Goal: Transaction & Acquisition: Book appointment/travel/reservation

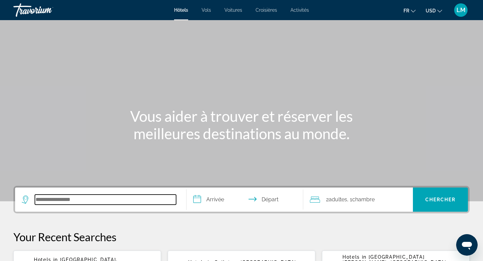
click at [116, 201] on input "Search hotel destination" at bounding box center [105, 200] width 141 height 10
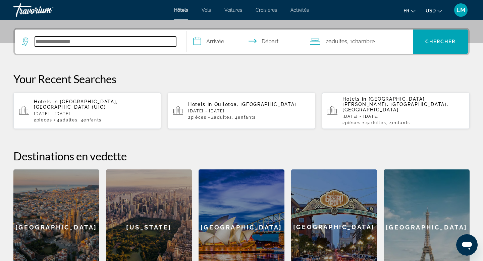
scroll to position [164, 0]
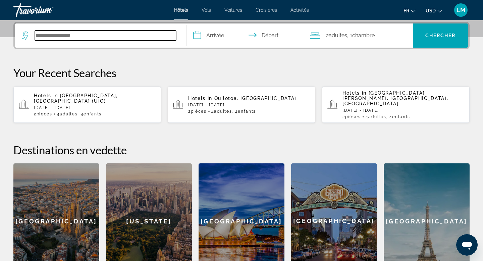
click at [130, 40] on input "Search hotel destination" at bounding box center [105, 36] width 141 height 10
click at [121, 34] on input "Search hotel destination" at bounding box center [105, 36] width 141 height 10
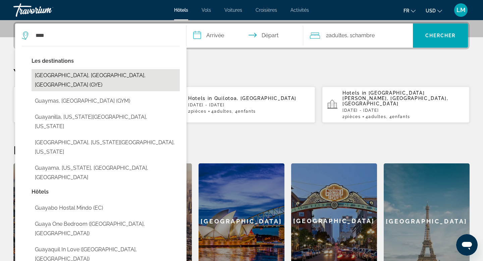
click at [104, 76] on button "[GEOGRAPHIC_DATA], [GEOGRAPHIC_DATA], [GEOGRAPHIC_DATA] (GYE)" at bounding box center [106, 80] width 148 height 22
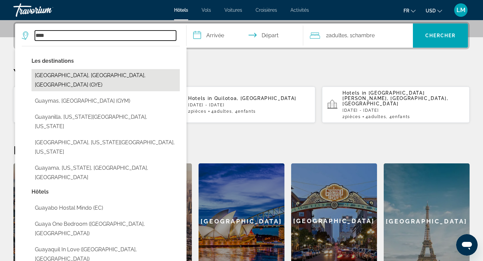
type input "**********"
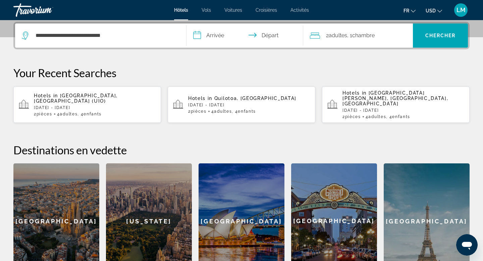
click at [208, 40] on input "**********" at bounding box center [245, 36] width 119 height 26
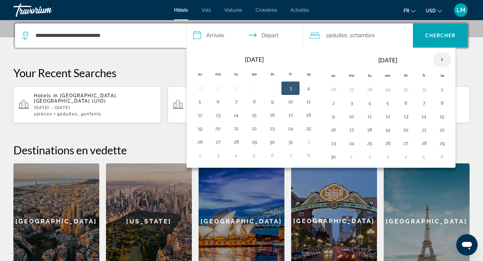
click at [442, 63] on th "Next month" at bounding box center [442, 59] width 18 height 15
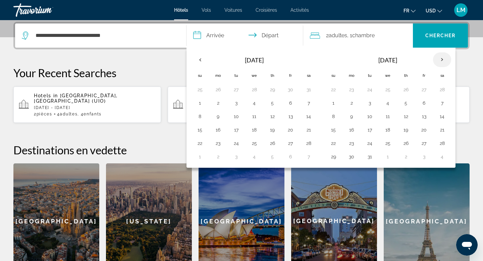
click at [442, 63] on th "Next month" at bounding box center [442, 59] width 18 height 15
click at [257, 146] on button "29" at bounding box center [254, 143] width 11 height 9
click at [419, 90] on button "1" at bounding box center [424, 89] width 11 height 9
type input "**********"
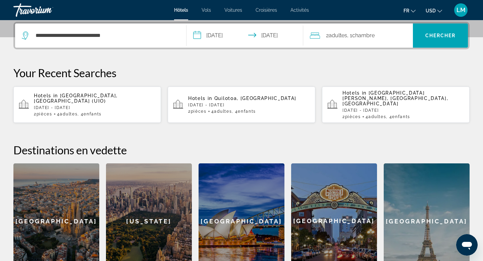
click at [375, 39] on span ", 1 Chambre pièces" at bounding box center [361, 35] width 28 height 9
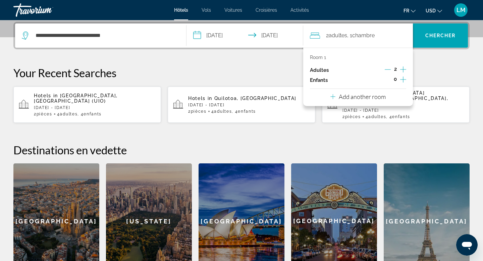
click at [402, 71] on icon "Increment adults" at bounding box center [403, 69] width 6 height 8
click at [402, 81] on icon "Increment children" at bounding box center [403, 79] width 6 height 8
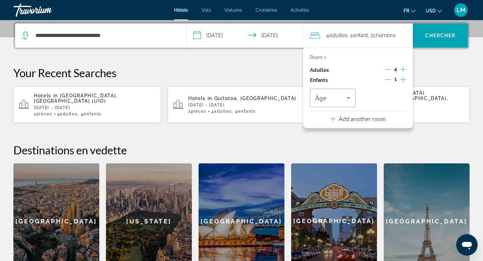
click at [402, 81] on icon "Increment children" at bounding box center [403, 79] width 6 height 8
click at [361, 122] on p "Add another room" at bounding box center [362, 118] width 47 height 7
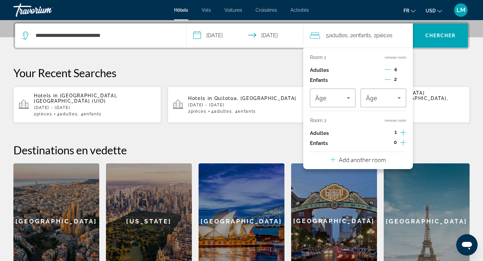
click at [388, 66] on icon "Decrement adults" at bounding box center [388, 69] width 6 height 6
click at [402, 132] on icon "Increment adults" at bounding box center [403, 132] width 6 height 8
click at [406, 145] on icon "Increment children" at bounding box center [403, 143] width 6 height 8
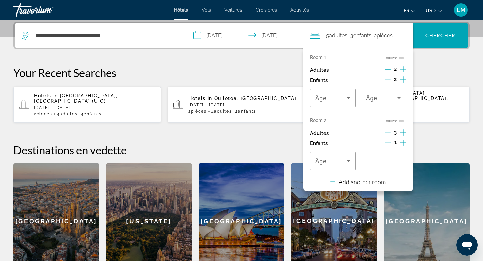
click at [406, 145] on icon "Increment children" at bounding box center [403, 143] width 6 height 8
click at [389, 134] on icon "Decrement adults" at bounding box center [388, 132] width 6 height 6
click at [393, 97] on span "Travelers: 4 adults, 4 children" at bounding box center [382, 98] width 32 height 8
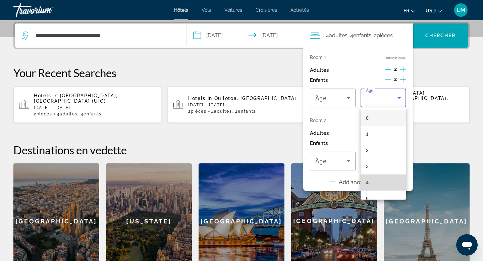
click at [368, 182] on span "4" at bounding box center [367, 182] width 3 height 8
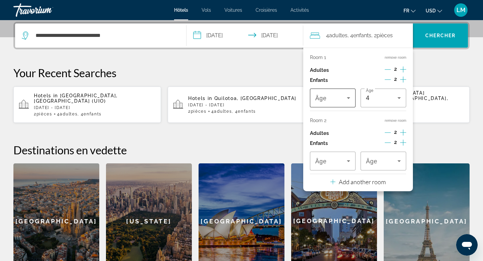
click at [348, 98] on icon "Travelers: 4 adults, 4 children" at bounding box center [348, 98] width 3 height 2
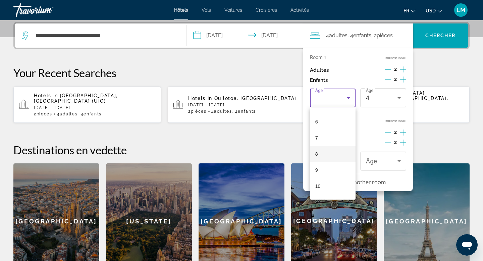
scroll to position [99, 0]
click at [330, 183] on mat-option "10" at bounding box center [333, 180] width 46 height 16
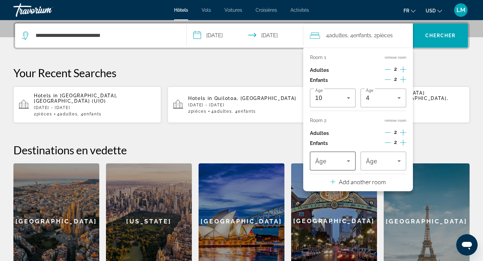
click at [345, 159] on icon "Travelers: 4 adults, 4 children" at bounding box center [348, 161] width 8 height 8
click at [335, 122] on mat-option "11" at bounding box center [333, 130] width 46 height 16
click at [340, 160] on div "11" at bounding box center [331, 161] width 32 height 8
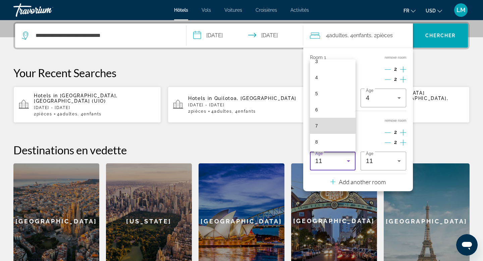
click at [332, 125] on mat-option "7" at bounding box center [333, 126] width 46 height 16
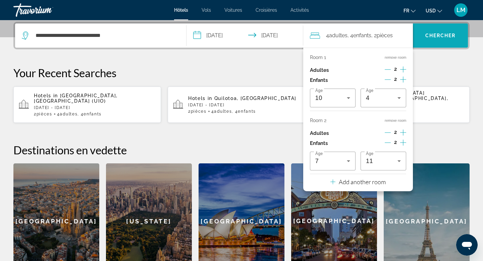
click at [444, 33] on span "Chercher" at bounding box center [440, 35] width 31 height 5
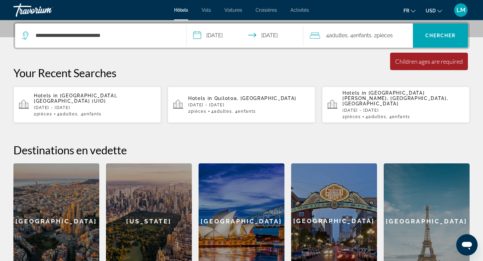
click at [386, 33] on span "pièces" at bounding box center [385, 35] width 16 height 6
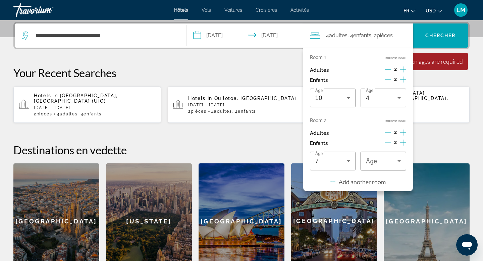
click at [375, 157] on span "Travelers: 4 adults, 4 children" at bounding box center [382, 161] width 32 height 8
click at [375, 101] on mat-option "11" at bounding box center [384, 96] width 46 height 16
click at [447, 43] on span "Search" at bounding box center [440, 36] width 55 height 16
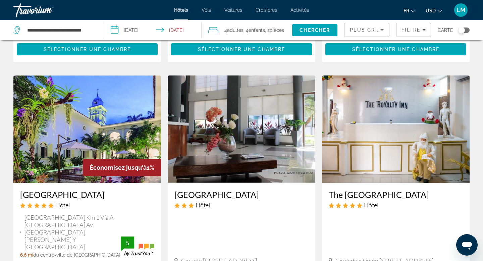
scroll to position [958, 0]
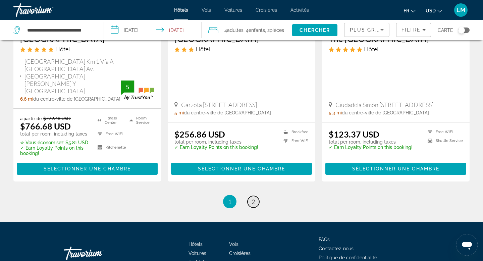
click at [252, 198] on span "2" at bounding box center [253, 201] width 3 height 7
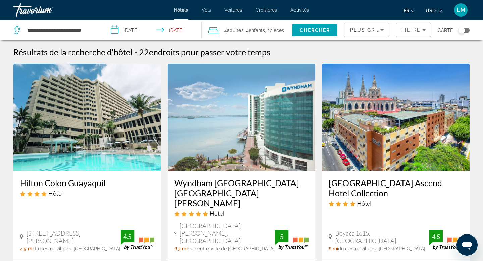
click at [117, 144] on img "Main content" at bounding box center [87, 117] width 148 height 107
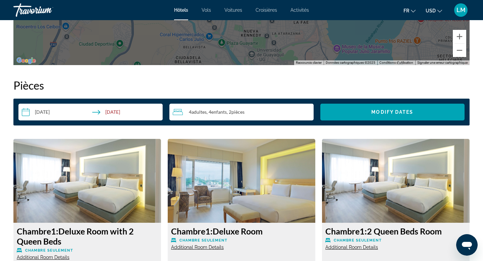
scroll to position [846, 0]
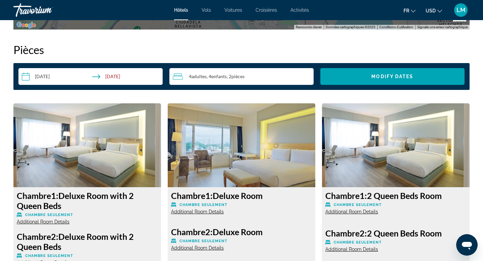
click at [112, 158] on img "Main content" at bounding box center [87, 145] width 148 height 84
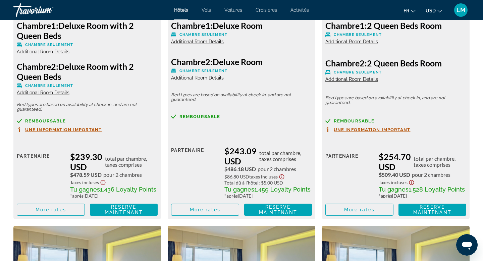
scroll to position [1017, 0]
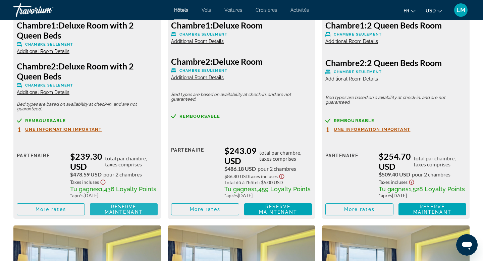
click at [111, 213] on span "Reserve maintenant" at bounding box center [124, 209] width 38 height 11
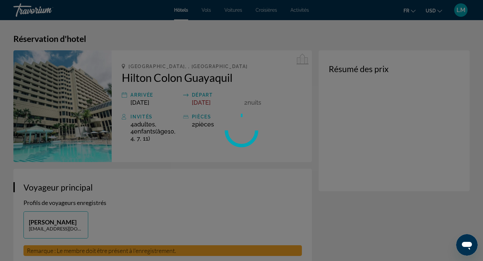
click at [435, 10] on div at bounding box center [241, 130] width 483 height 261
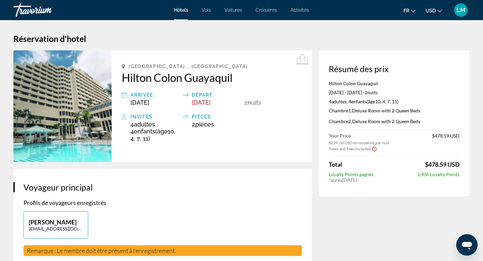
click at [435, 10] on span "USD" at bounding box center [431, 10] width 10 height 5
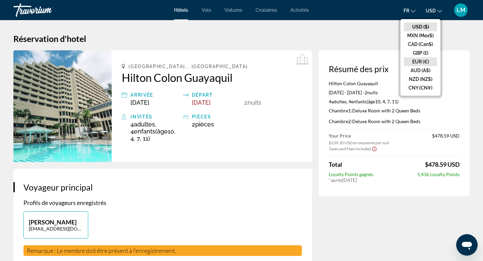
click at [423, 64] on button "EUR (€)" at bounding box center [420, 61] width 33 height 9
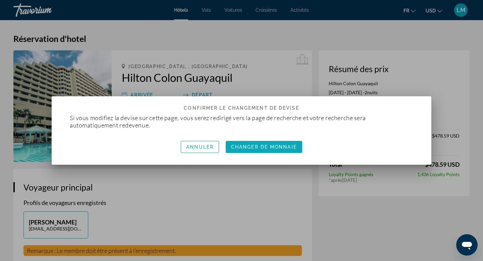
click at [272, 148] on span "Changer de monnaie" at bounding box center [264, 146] width 66 height 5
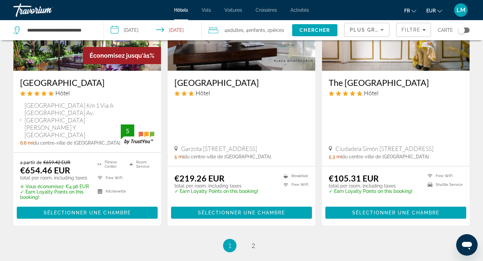
scroll to position [958, 0]
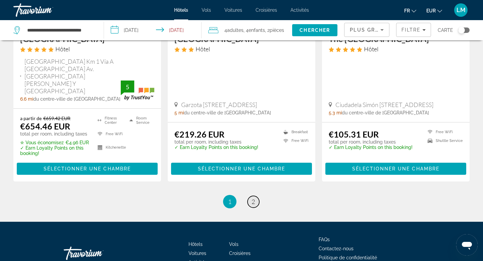
click at [255, 196] on link "page 2" at bounding box center [254, 202] width 12 height 12
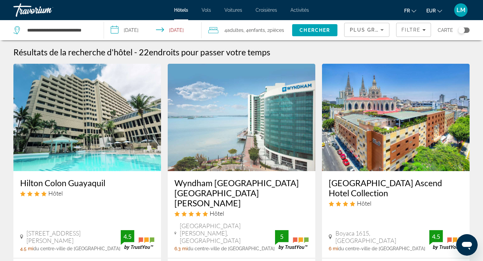
click at [109, 163] on img "Main content" at bounding box center [87, 117] width 148 height 107
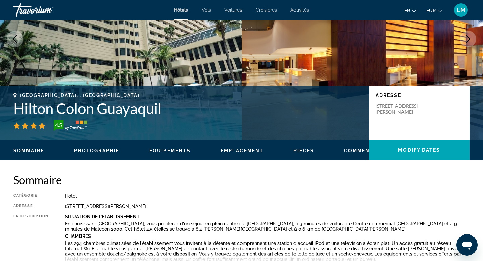
scroll to position [34, 0]
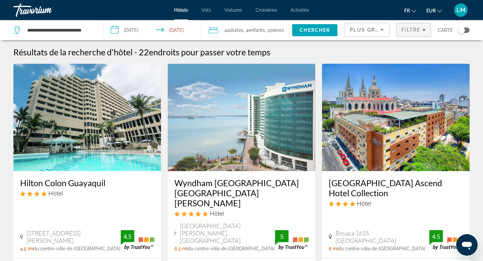
click at [410, 26] on span "Filters" at bounding box center [413, 30] width 34 height 16
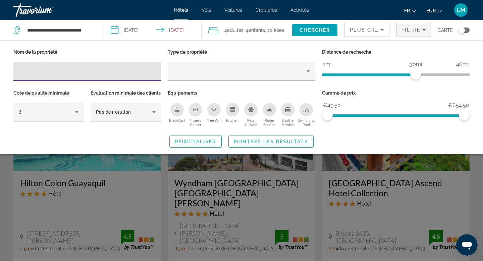
click at [174, 110] on icon "Breakfast" at bounding box center [176, 111] width 5 height 3
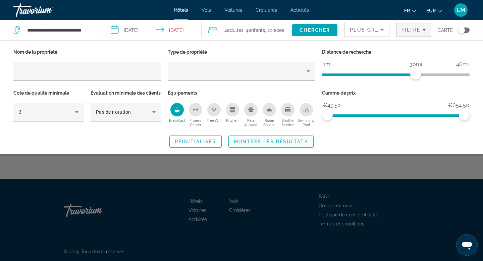
click at [260, 150] on span "Search widget" at bounding box center [271, 141] width 85 height 16
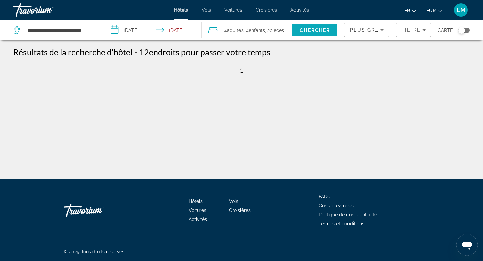
click at [321, 29] on span "Chercher" at bounding box center [314, 30] width 31 height 5
click at [467, 29] on div "Toggle map" at bounding box center [463, 30] width 11 height 5
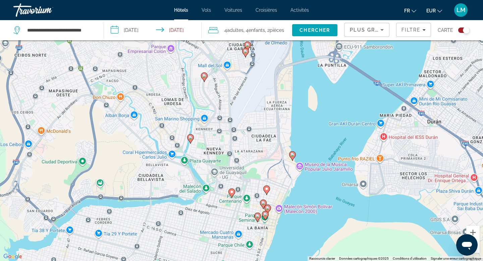
click at [292, 154] on image "Main content" at bounding box center [292, 155] width 4 height 4
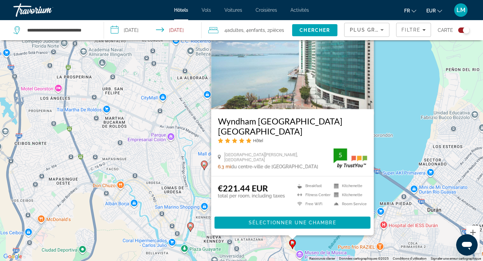
click at [400, 173] on div "Pour activer le glissement avec le clavier, appuyez sur Alt+Entrée. Une fois ce…" at bounding box center [241, 130] width 483 height 261
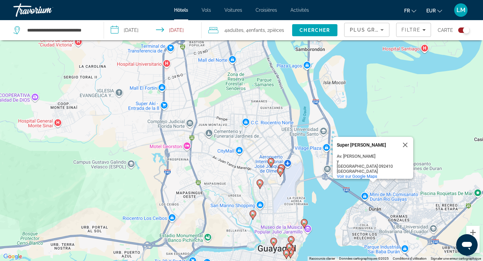
drag, startPoint x: 316, startPoint y: 233, endPoint x: 316, endPoint y: 180, distance: 52.7
click at [316, 180] on div "Pour activer le glissement avec le clavier, appuyez sur Alt+Entrée. Une fois ce…" at bounding box center [241, 130] width 483 height 261
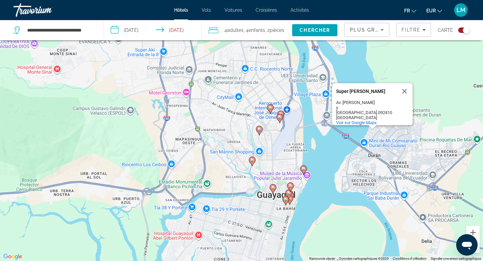
click at [290, 199] on image "Main content" at bounding box center [290, 199] width 4 height 4
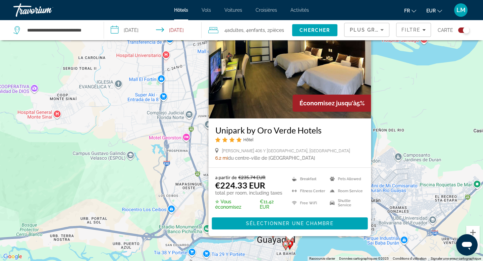
click at [272, 232] on div "a partir de €235.74 EUR €224.33 EUR total per room, including taxes ✮ Vous écon…" at bounding box center [290, 202] width 163 height 68
click at [271, 238] on gmp-advanced-marker "Main content" at bounding box center [273, 234] width 7 height 10
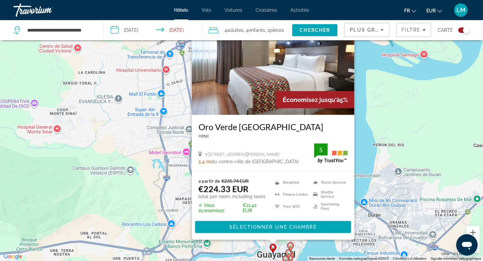
click at [289, 243] on icon "Main content" at bounding box center [290, 246] width 6 height 9
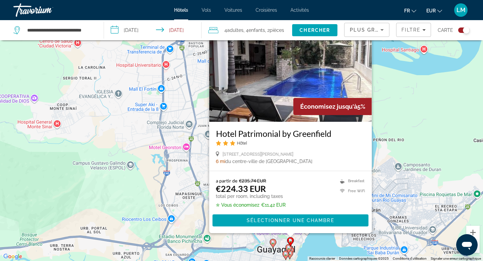
click at [288, 249] on image "Main content" at bounding box center [289, 248] width 4 height 4
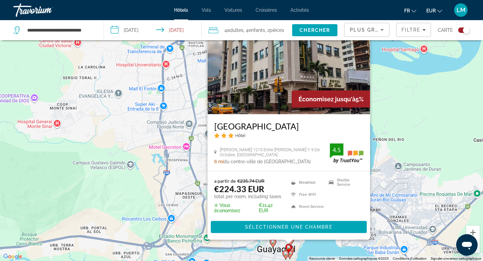
click at [283, 260] on gmp-advanced-marker "Main content" at bounding box center [285, 255] width 7 height 10
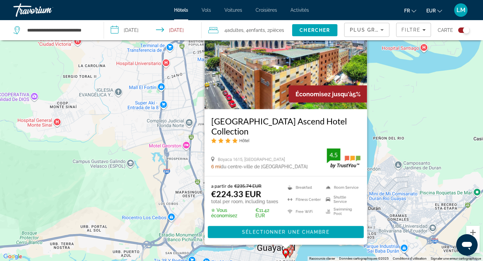
click at [292, 256] on gmp-advanced-marker "Main content" at bounding box center [289, 253] width 7 height 10
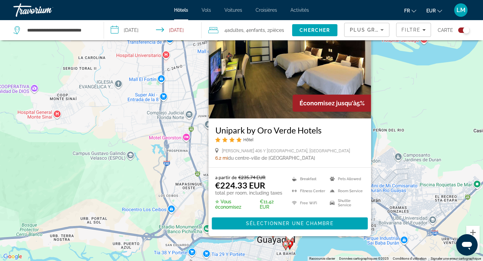
click at [298, 246] on div "Pour activer le glissement avec le clavier, appuyez sur Alt+Entrée. Une fois ce…" at bounding box center [241, 130] width 483 height 261
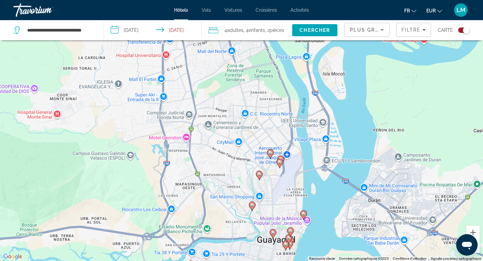
click at [254, 207] on icon "Main content" at bounding box center [252, 206] width 6 height 9
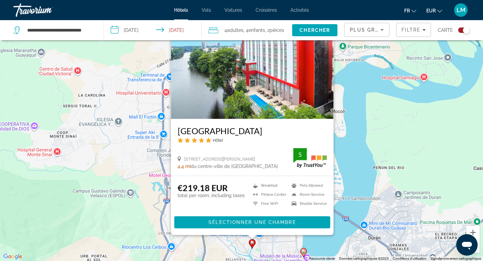
click at [268, 246] on div "Pour activer le glissement avec le clavier, appuyez sur Alt+Entrée. Une fois ce…" at bounding box center [241, 130] width 483 height 261
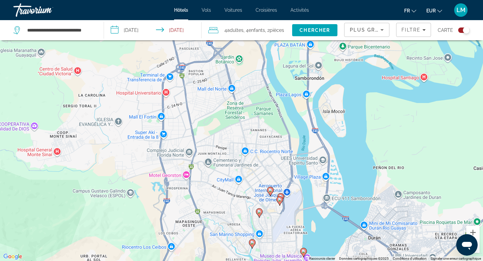
click at [259, 213] on image "Main content" at bounding box center [259, 212] width 4 height 4
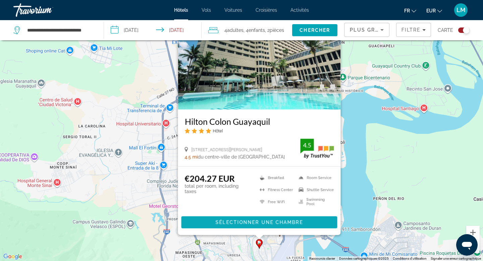
click at [268, 216] on span "Main content" at bounding box center [259, 222] width 156 height 16
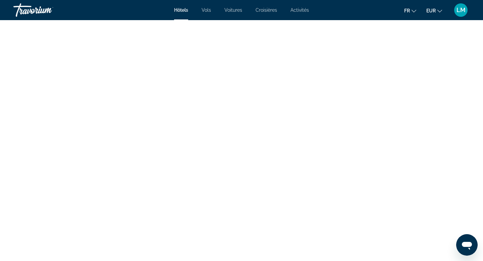
scroll to position [3755, 0]
